Goal: Task Accomplishment & Management: Manage account settings

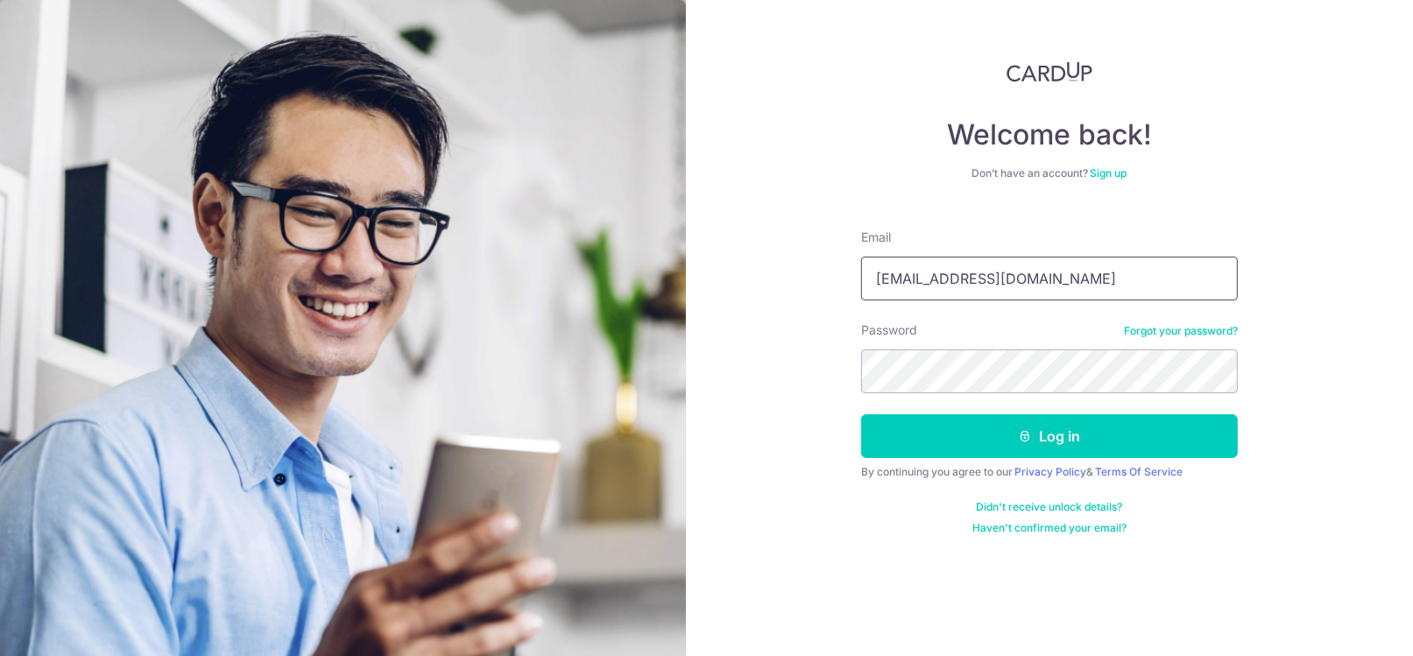
drag, startPoint x: 1041, startPoint y: 280, endPoint x: 829, endPoint y: 295, distance: 212.6
click at [829, 295] on div "Welcome back! Don’t have an account? Sign up Email [EMAIL_ADDRESS][DOMAIN_NAME]…" at bounding box center [1050, 328] width 728 height 656
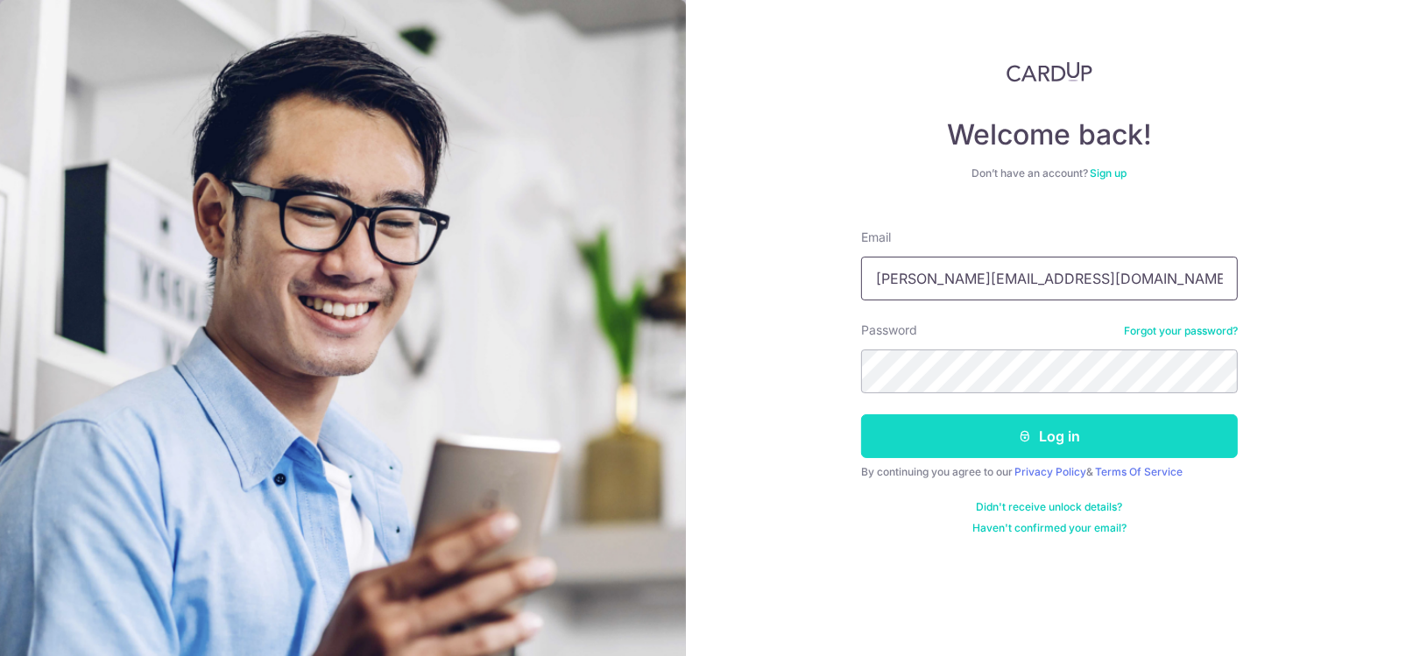
type input "[PERSON_NAME][EMAIL_ADDRESS][DOMAIN_NAME]"
click at [1066, 441] on button "Log in" at bounding box center [1049, 436] width 377 height 44
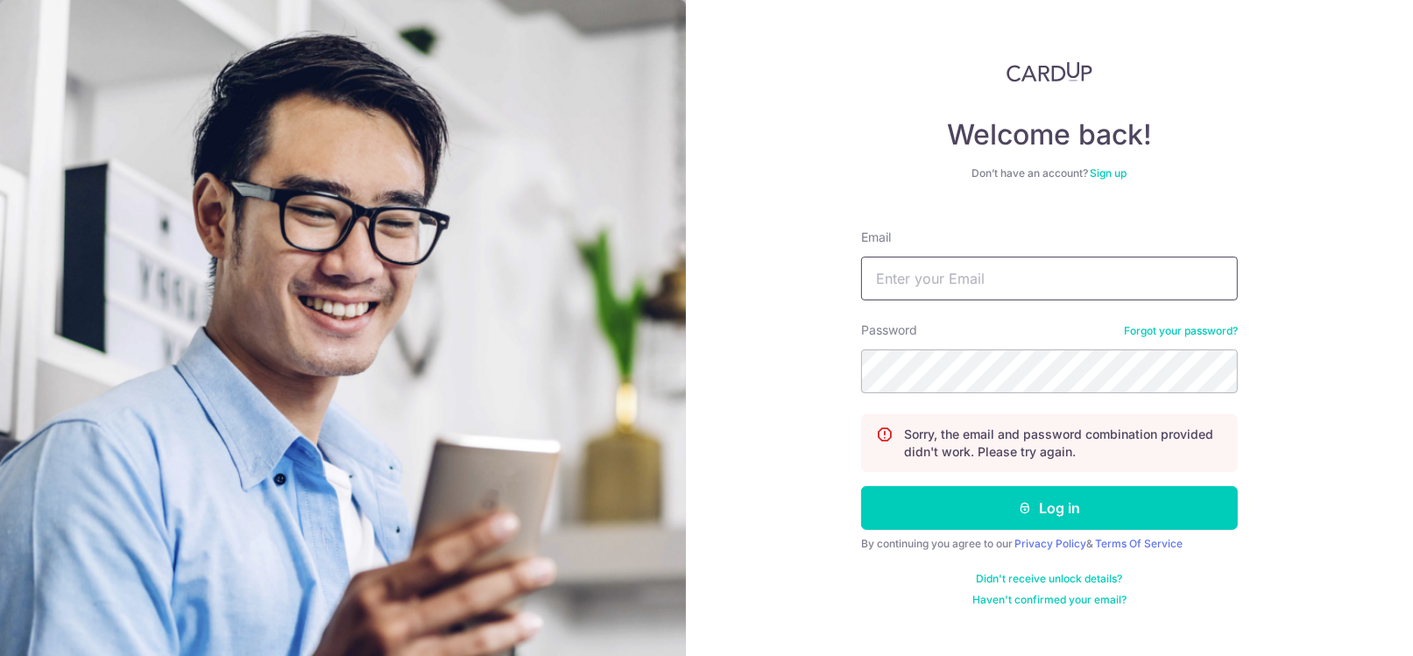
type input "Tewconstance02@gmail.com"
click at [838, 384] on div "Welcome back! Don’t have an account? Sign up Email Tewconstance02@gmail.com Pas…" at bounding box center [1050, 328] width 728 height 656
click at [861, 486] on button "Log in" at bounding box center [1049, 508] width 377 height 44
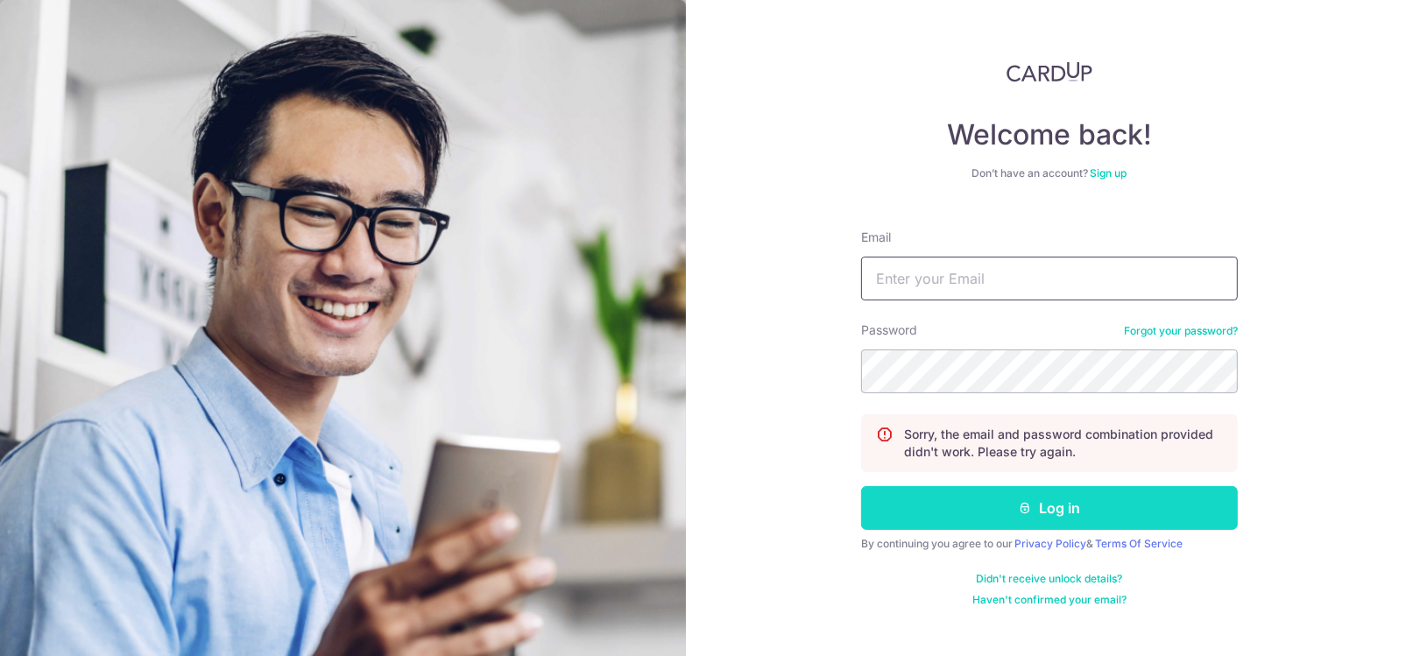
type input "[EMAIL_ADDRESS][DOMAIN_NAME]"
click at [1066, 509] on button "Log in" at bounding box center [1049, 508] width 377 height 44
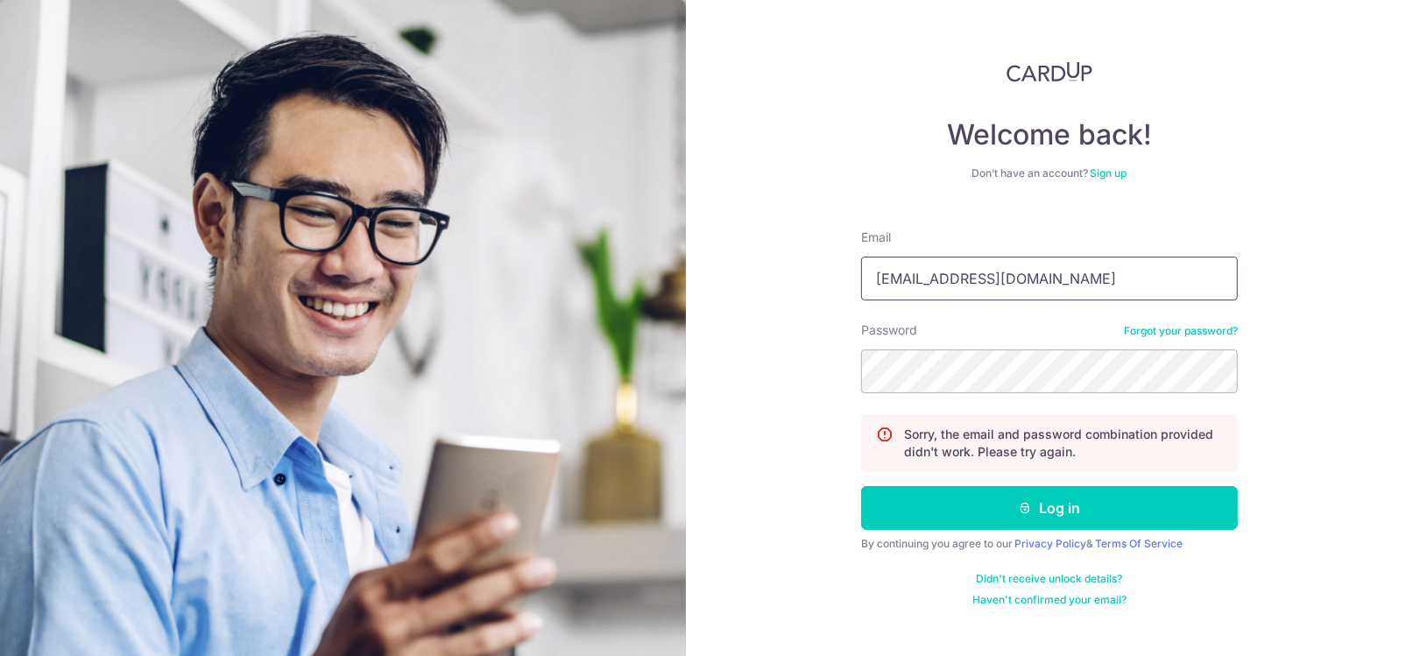
drag, startPoint x: 1046, startPoint y: 277, endPoint x: 890, endPoint y: 287, distance: 156.3
click at [890, 287] on input "[EMAIL_ADDRESS][DOMAIN_NAME]" at bounding box center [1049, 279] width 377 height 44
drag, startPoint x: 1076, startPoint y: 279, endPoint x: 831, endPoint y: 324, distance: 249.5
click at [831, 324] on div "Welcome back! Don’t have an account? Sign up Email Tewconstance02@gmail.com Pas…" at bounding box center [1050, 328] width 728 height 656
type input "[PERSON_NAME][EMAIL_ADDRESS][DOMAIN_NAME]"
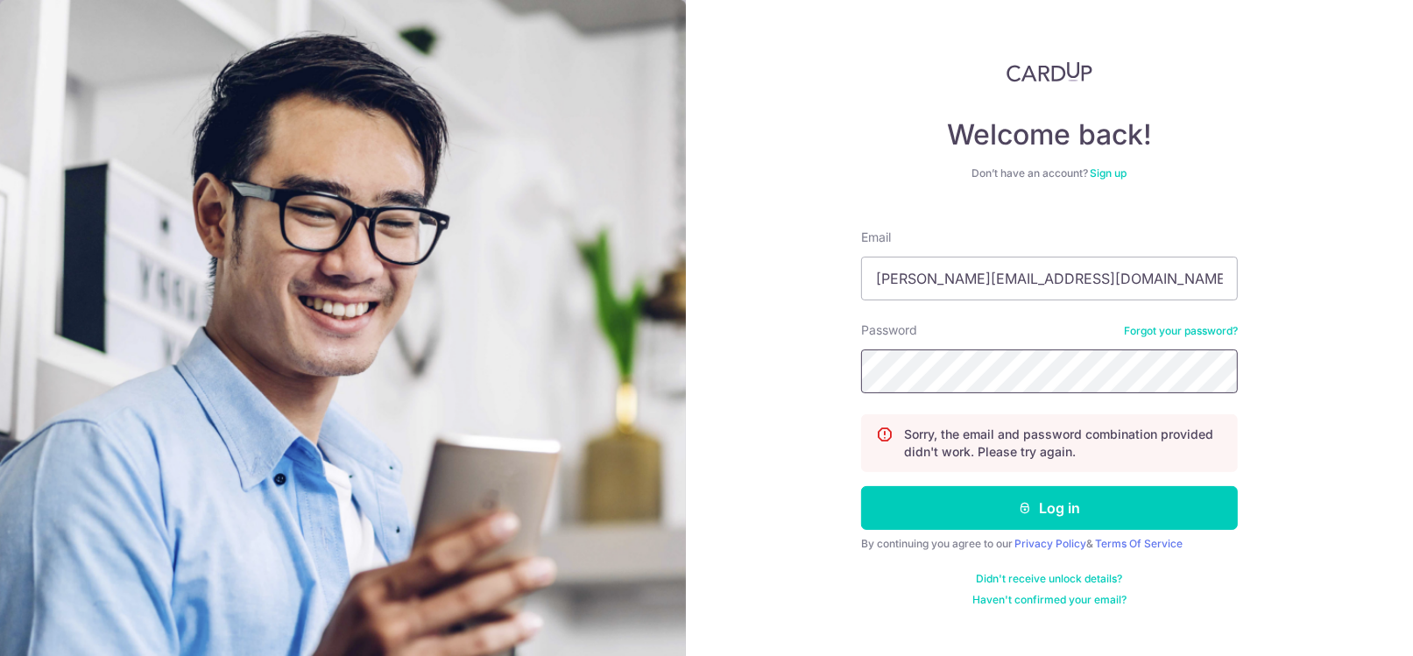
click at [850, 386] on div "Welcome back! Don’t have an account? Sign up Email constance@cmd.sg Password Fo…" at bounding box center [1050, 328] width 728 height 656
click at [884, 580] on div "Didn't receive unlock details? Haven't confirmed your email?" at bounding box center [1049, 589] width 377 height 35
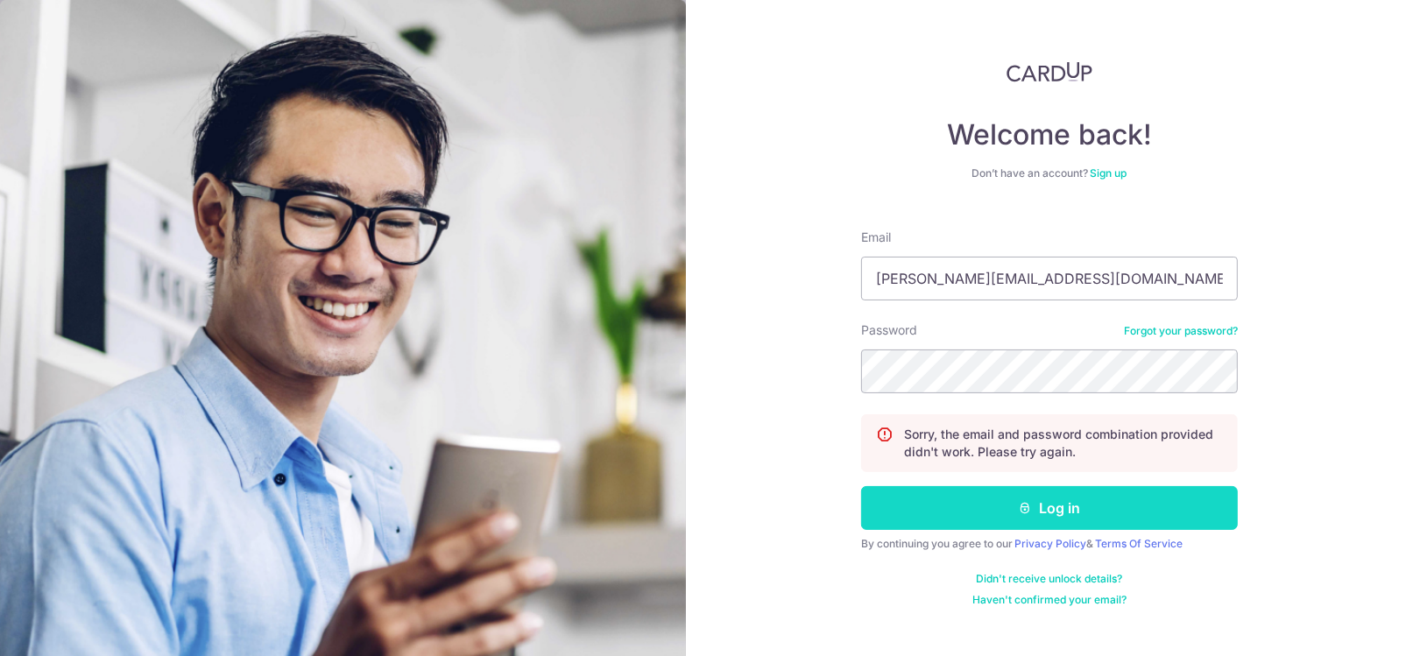
click at [1032, 509] on button "Log in" at bounding box center [1049, 508] width 377 height 44
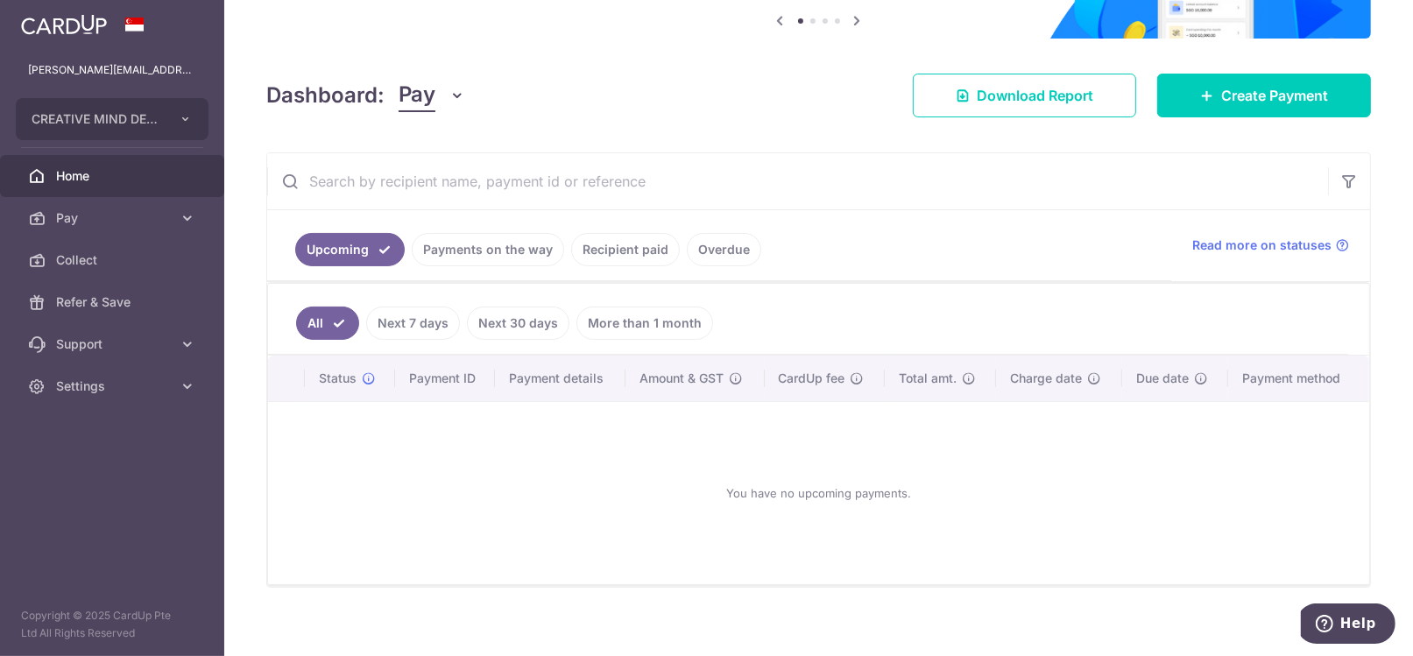
scroll to position [193, 0]
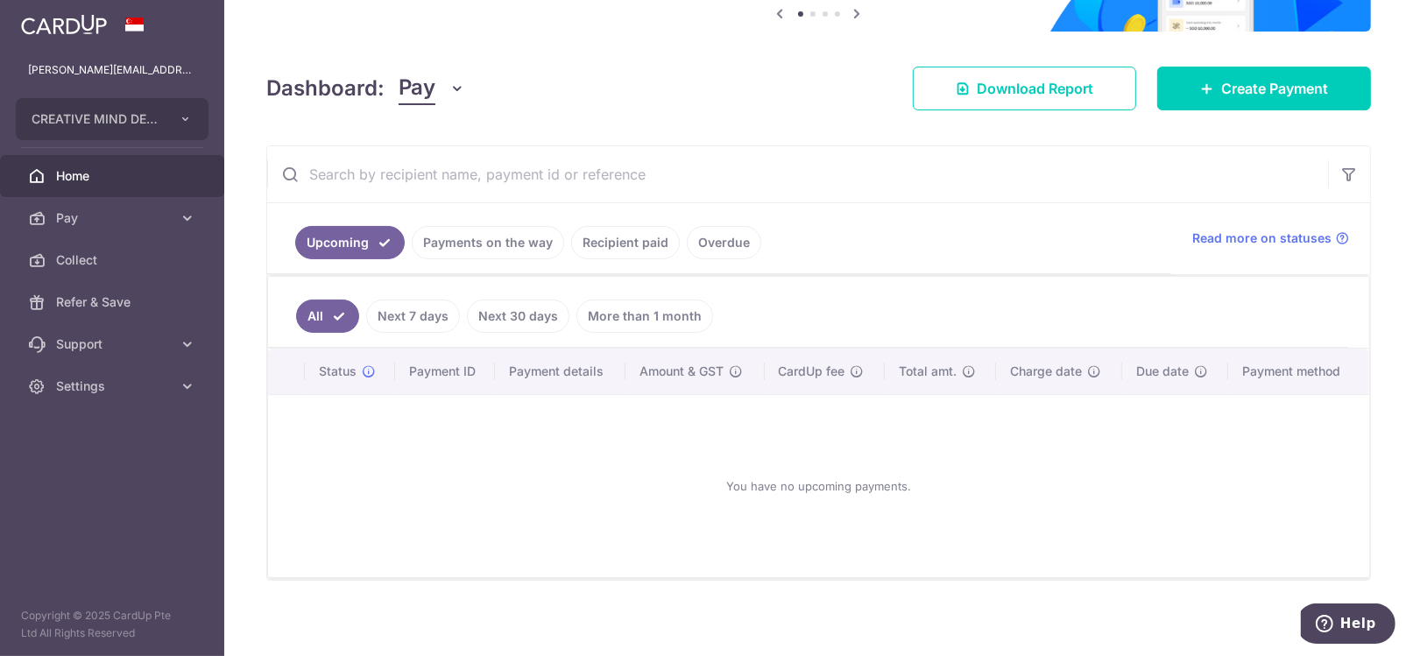
click at [615, 244] on link "Recipient paid" at bounding box center [625, 242] width 109 height 33
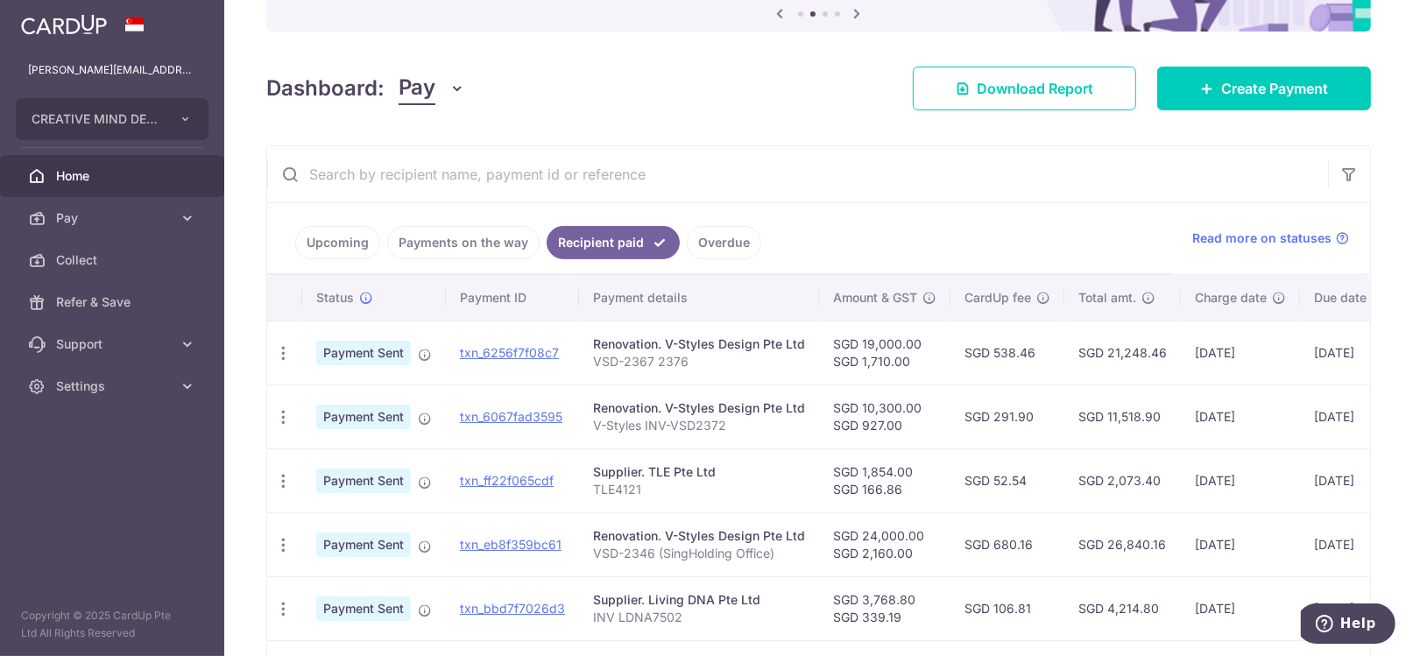
click at [1382, 137] on div "× Pause Schedule Pause all future payments in this series Pause just this one p…" at bounding box center [818, 328] width 1189 height 656
